Goal: Check status: Check status

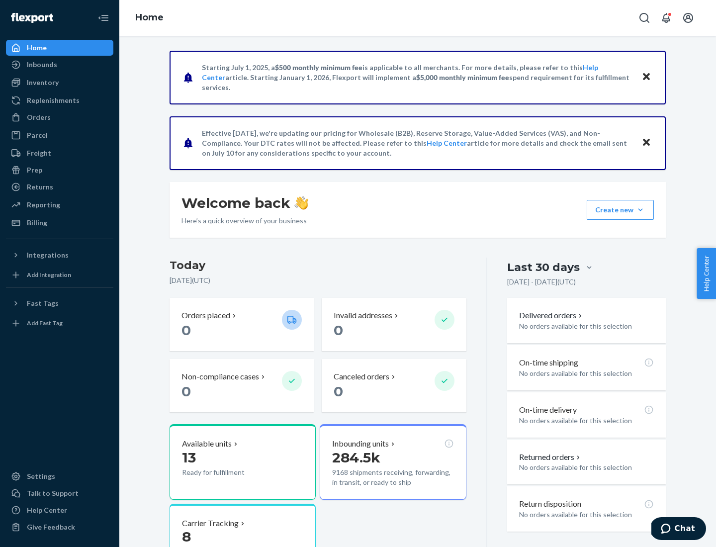
click at [641, 210] on button "Create new Create new inbound Create new order Create new product" at bounding box center [620, 210] width 67 height 20
click at [34, 170] on div "Prep" at bounding box center [34, 170] width 15 height 10
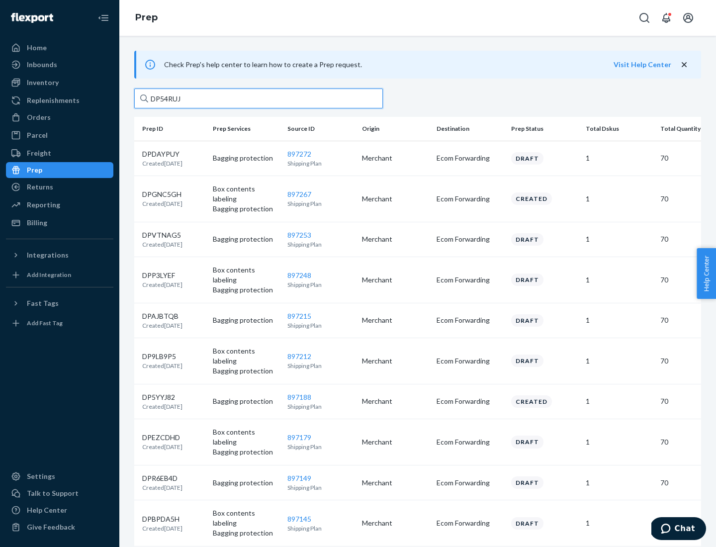
type input "DP54RUJL"
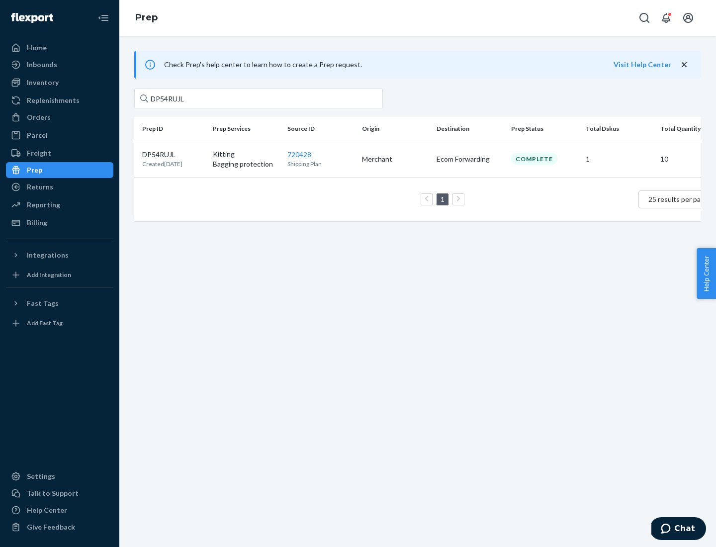
click at [174, 154] on p "DP54RUJL" at bounding box center [162, 155] width 40 height 10
